Goal: Task Accomplishment & Management: Manage account settings

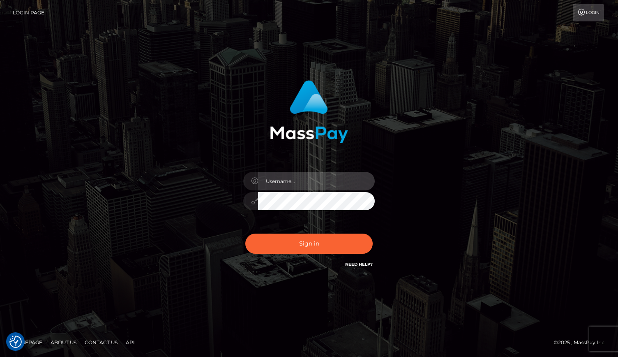
click at [298, 178] on input "text" at bounding box center [316, 181] width 117 height 18
type input "[EMAIL_ADDRESS][DOMAIN_NAME]"
click at [321, 228] on div "Sign in Need Help?" at bounding box center [309, 246] width 144 height 37
click at [318, 254] on div "Sign in Need Help?" at bounding box center [309, 246] width 144 height 37
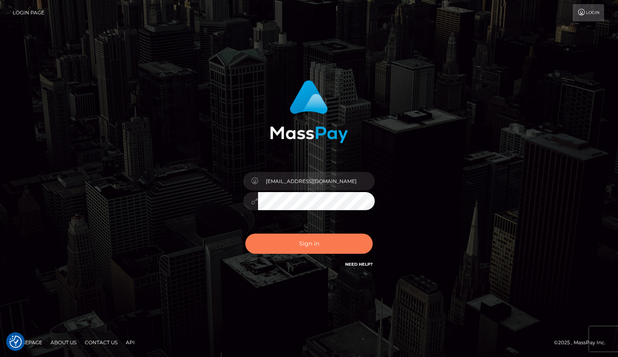
click at [317, 241] on button "Sign in" at bounding box center [308, 243] width 127 height 20
